Goal: Information Seeking & Learning: Learn about a topic

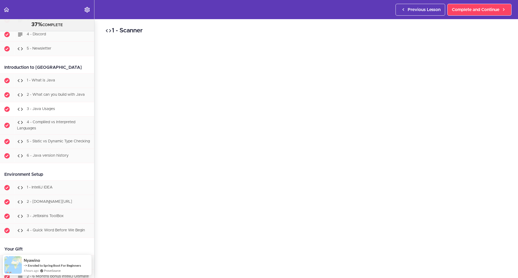
scroll to position [105, 0]
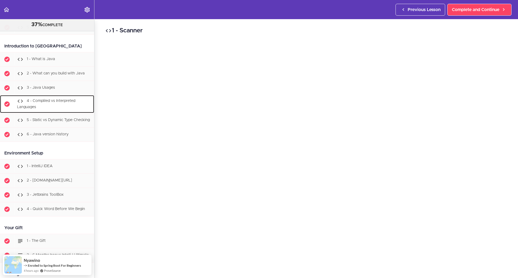
click at [55, 97] on div "4 - Compliled vs Interpreted Languages" at bounding box center [54, 104] width 80 height 18
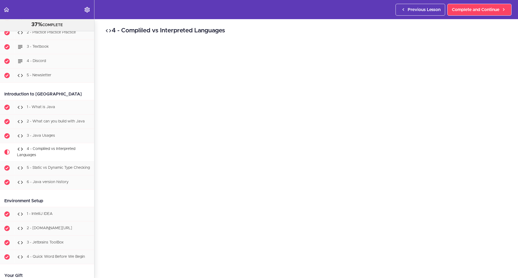
scroll to position [58, 0]
click at [54, 100] on div "1 - What is Java" at bounding box center [54, 106] width 80 height 12
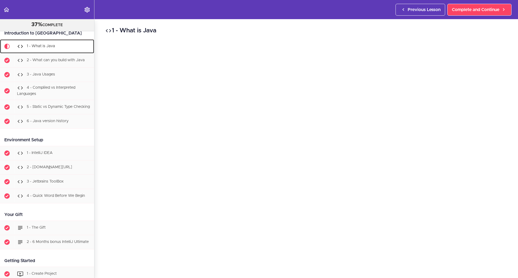
scroll to position [118, 0]
click at [369, 270] on div "1 - What is Java Complete and Continue 1 - Follow us on LinkedIn 2 - Subscribe …" at bounding box center [306, 148] width 424 height 259
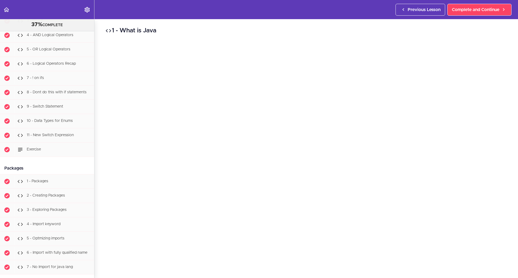
scroll to position [1028, 0]
click at [62, 127] on div "10 - Data Types for Enums" at bounding box center [54, 121] width 80 height 12
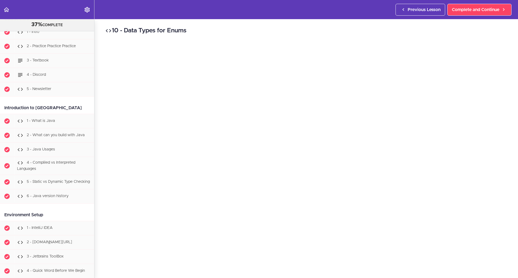
scroll to position [43, 0]
click at [35, 164] on span "4 - Compliled vs Interpreted Languages" at bounding box center [46, 166] width 58 height 10
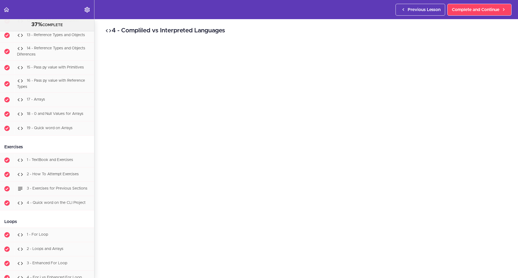
scroll to position [668, 0]
click at [46, 130] on span "19 - Quick word on Arrays" at bounding box center [50, 128] width 46 height 4
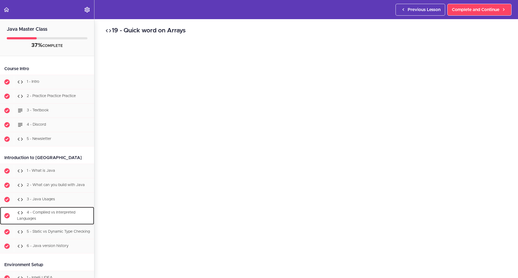
click at [59, 213] on span "4 - Compliled vs Interpreted Languages" at bounding box center [46, 216] width 58 height 10
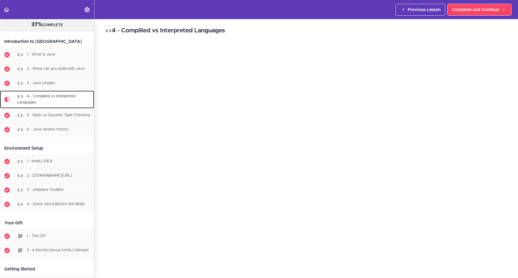
scroll to position [117, 0]
